Goal: Information Seeking & Learning: Learn about a topic

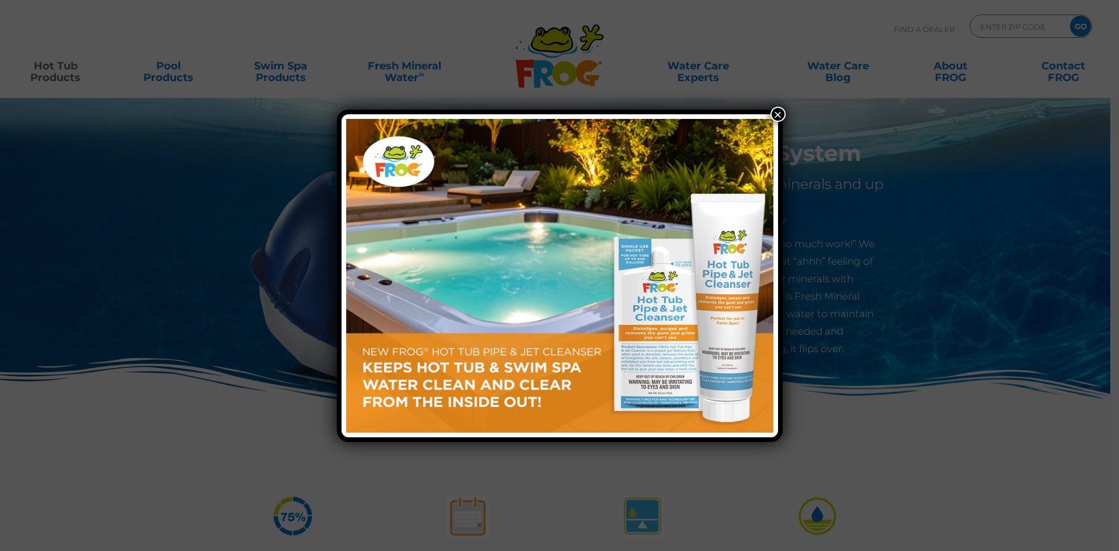
click at [782, 111] on button "×" at bounding box center [778, 114] width 15 height 15
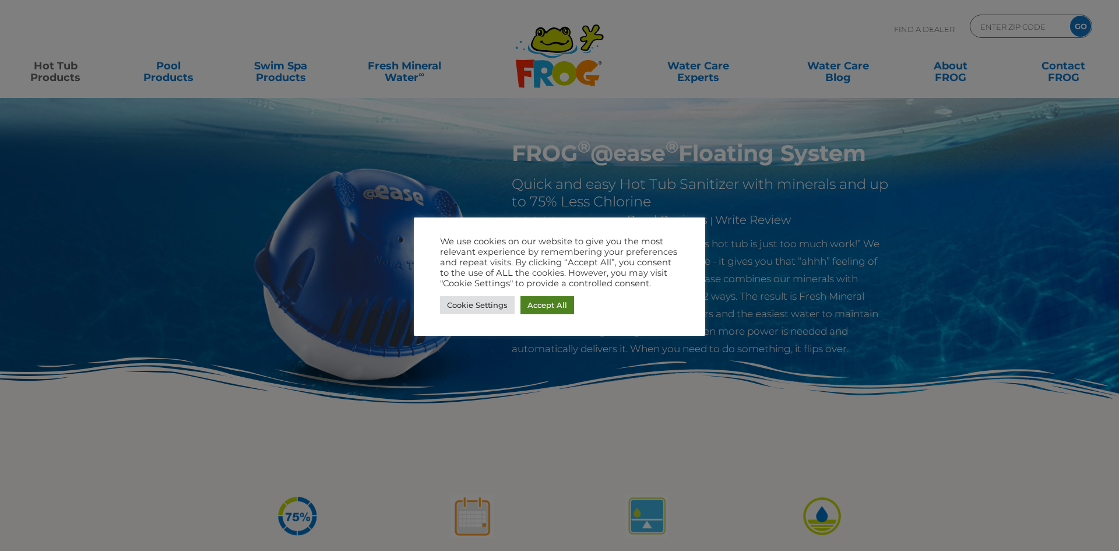
click at [549, 308] on link "Accept All" at bounding box center [548, 305] width 54 height 18
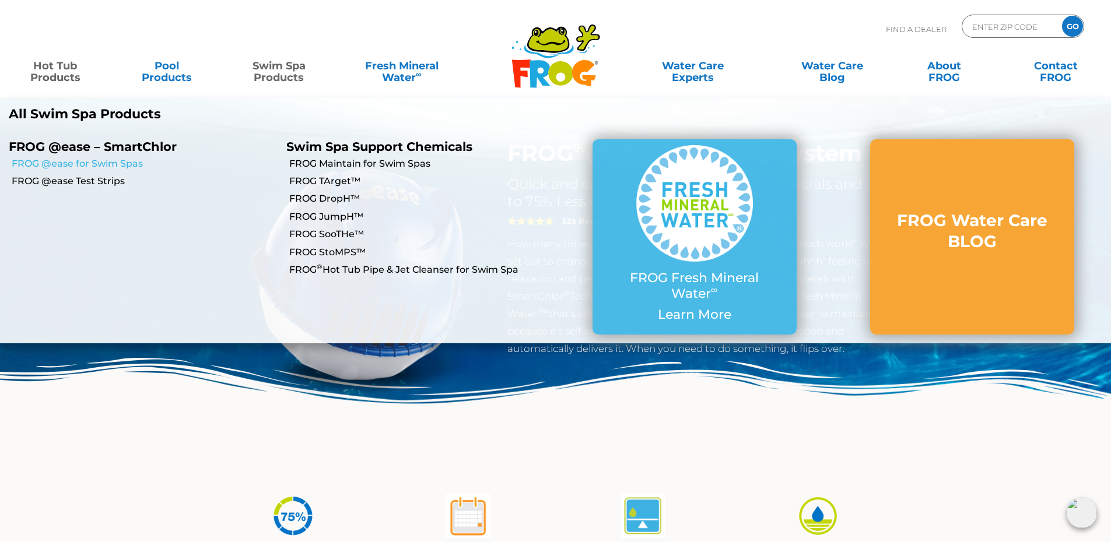
click at [121, 168] on link "FROG @ease for Swim Spas" at bounding box center [145, 163] width 266 height 13
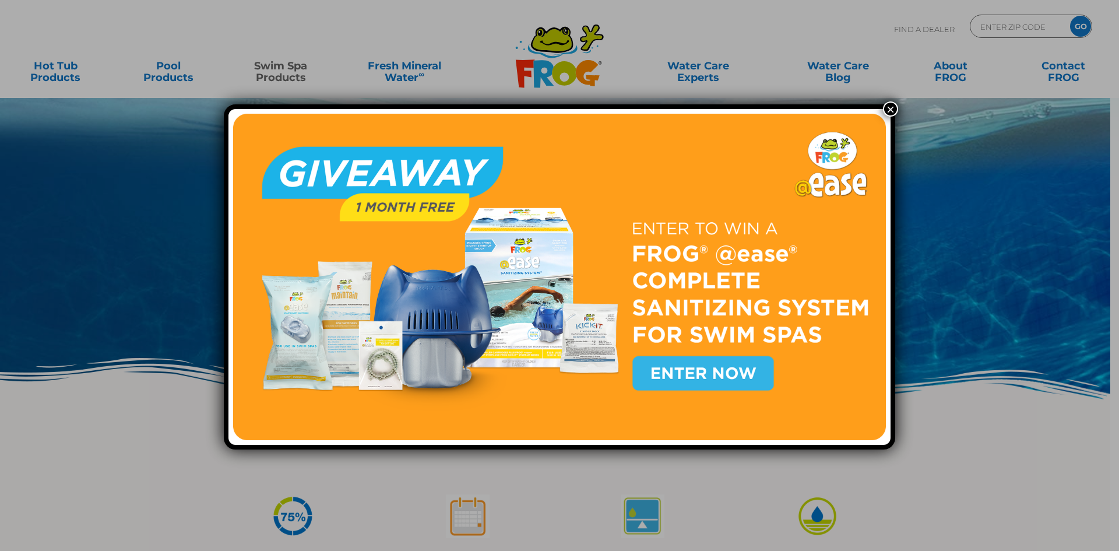
click at [890, 107] on button "×" at bounding box center [890, 108] width 15 height 15
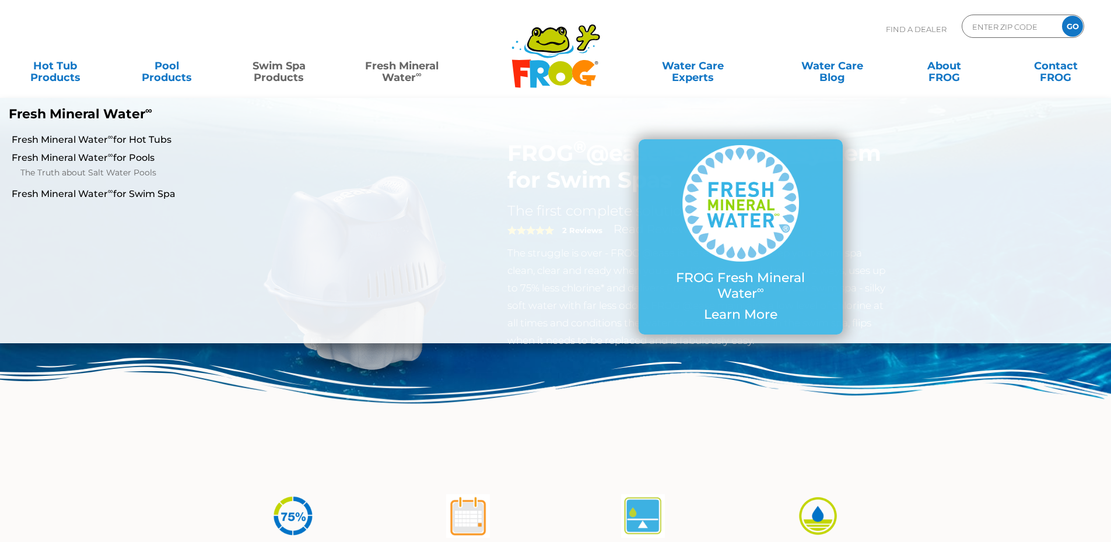
click at [409, 68] on link "Fresh Mineral Water ∞" at bounding box center [401, 65] width 109 height 23
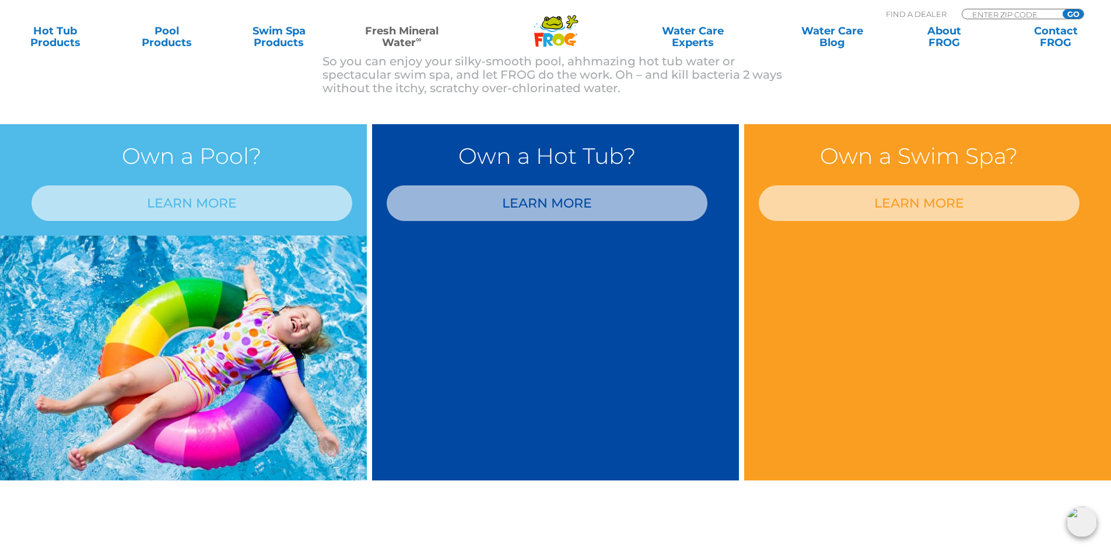
scroll to position [933, 0]
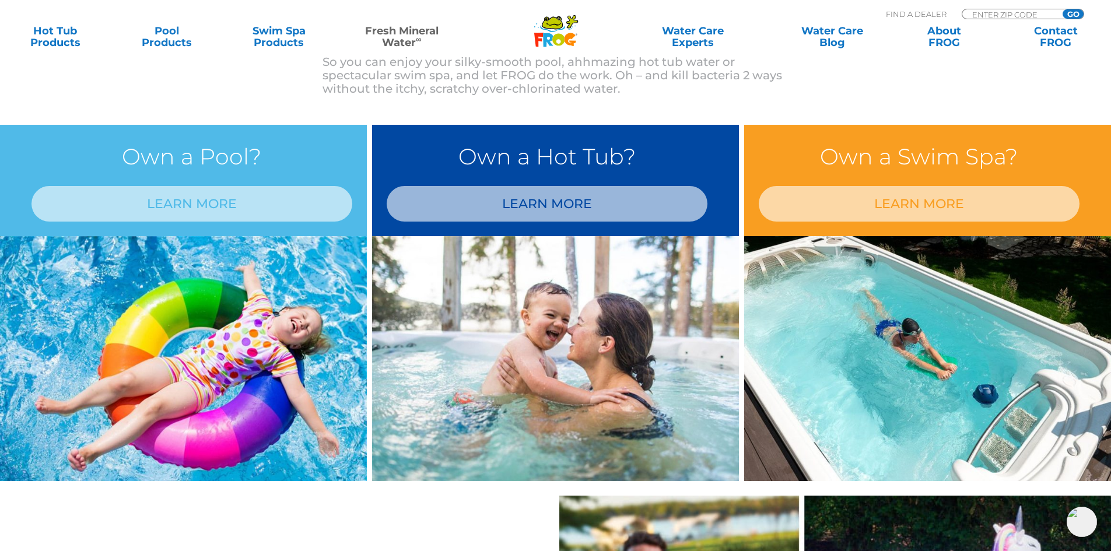
click at [602, 222] on div "Own a Hot Tub? LEARN MORE" at bounding box center [547, 180] width 350 height 111
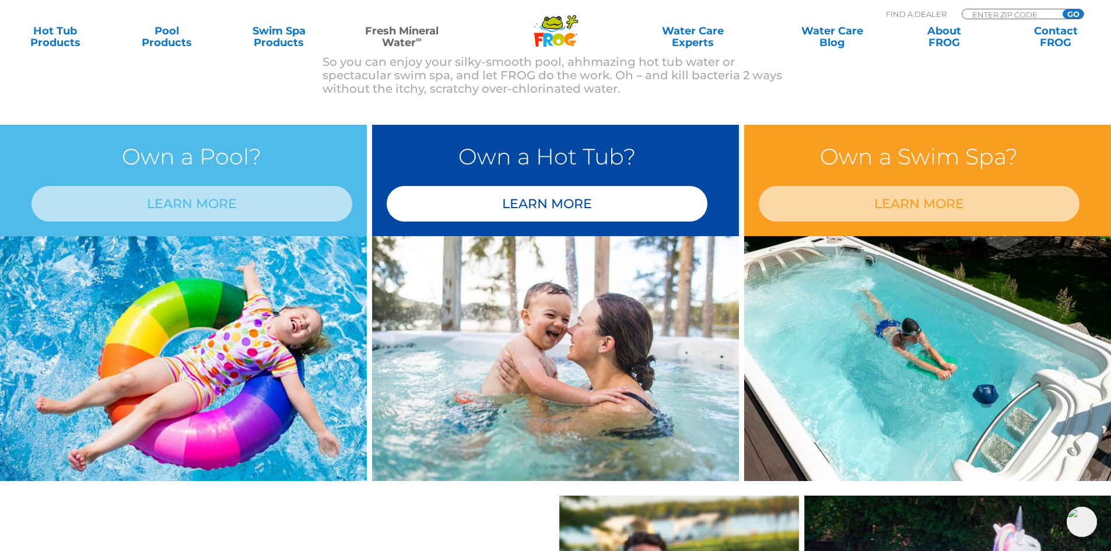
click at [598, 212] on link "LEARN MORE" at bounding box center [546, 204] width 321 height 36
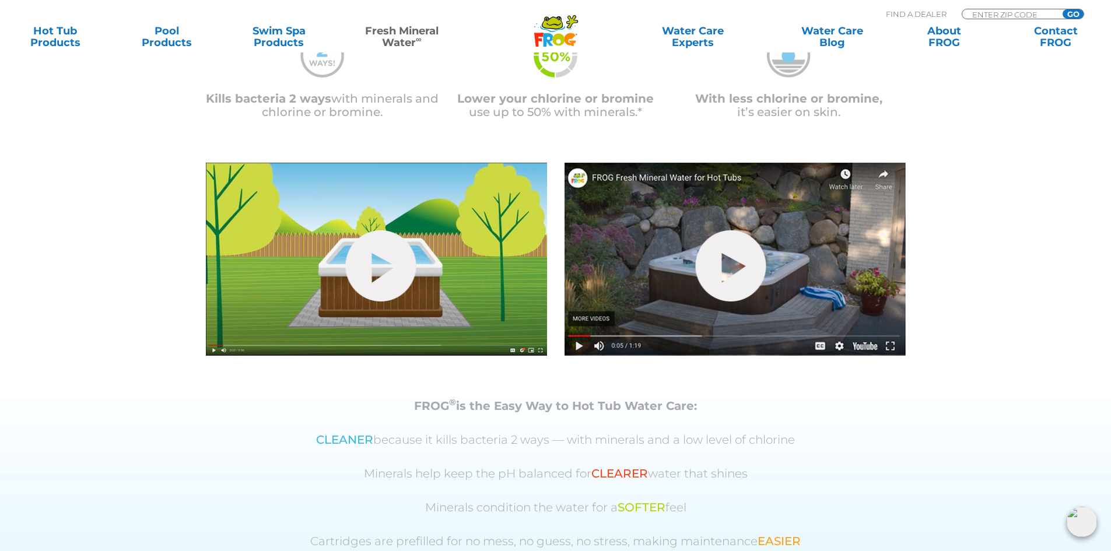
scroll to position [350, 0]
